Goal: Find specific fact: Find specific fact

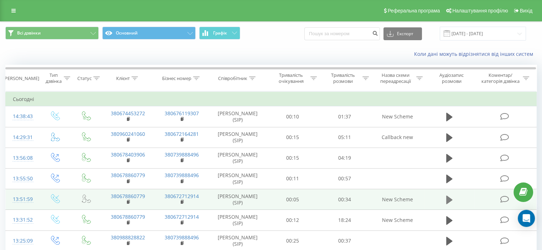
click at [447, 198] on icon at bounding box center [449, 199] width 6 height 9
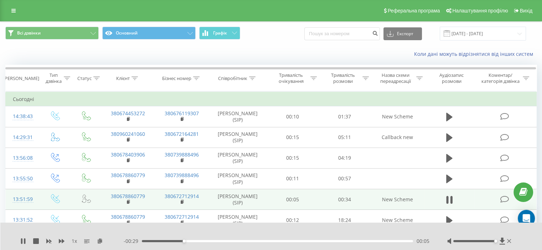
drag, startPoint x: 474, startPoint y: 240, endPoint x: 496, endPoint y: 242, distance: 22.5
click at [496, 242] on div at bounding box center [480, 241] width 66 height 7
click at [449, 199] on icon at bounding box center [449, 200] width 6 height 10
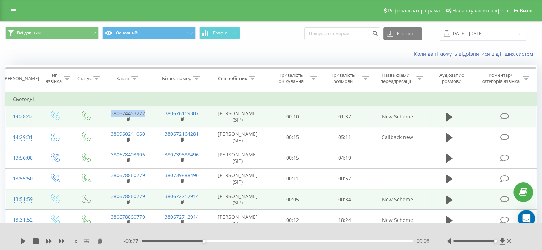
drag, startPoint x: 147, startPoint y: 114, endPoint x: 110, endPoint y: 112, distance: 36.4
click at [110, 112] on td "380674453272" at bounding box center [128, 116] width 54 height 21
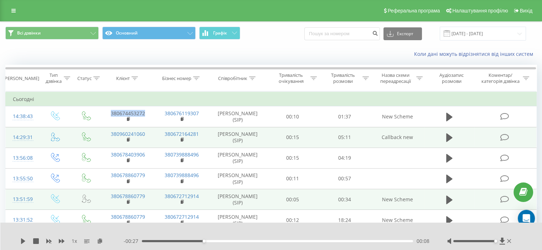
copy link "380674453272"
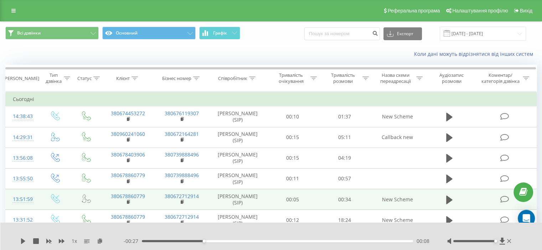
click at [148, 46] on div "Коли дані можуть відрізнятися вiд інших систем" at bounding box center [270, 54] width 541 height 17
